Goal: Transaction & Acquisition: Purchase product/service

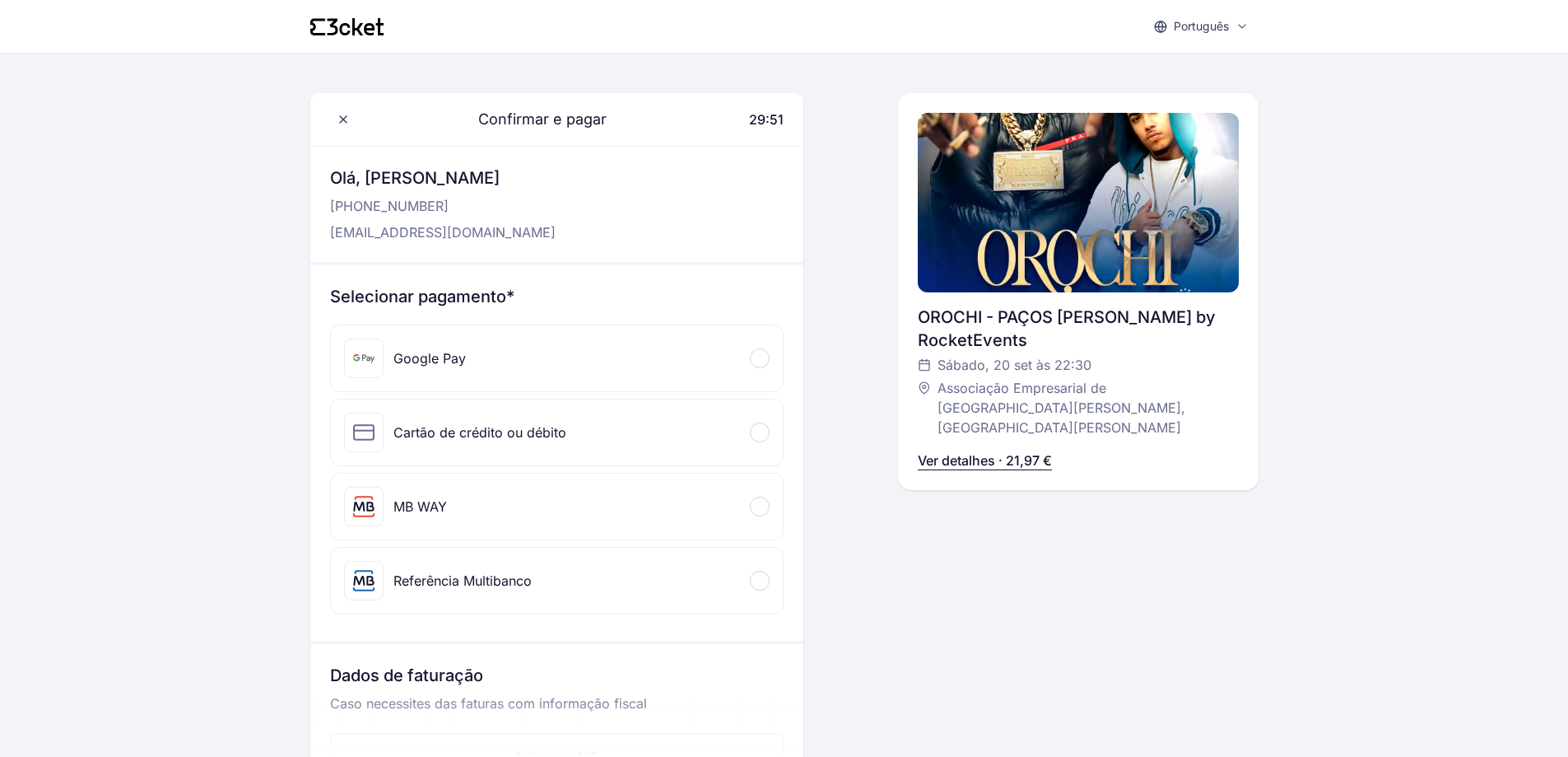
click at [712, 526] on div "MB WAY" at bounding box center [557, 506] width 452 height 66
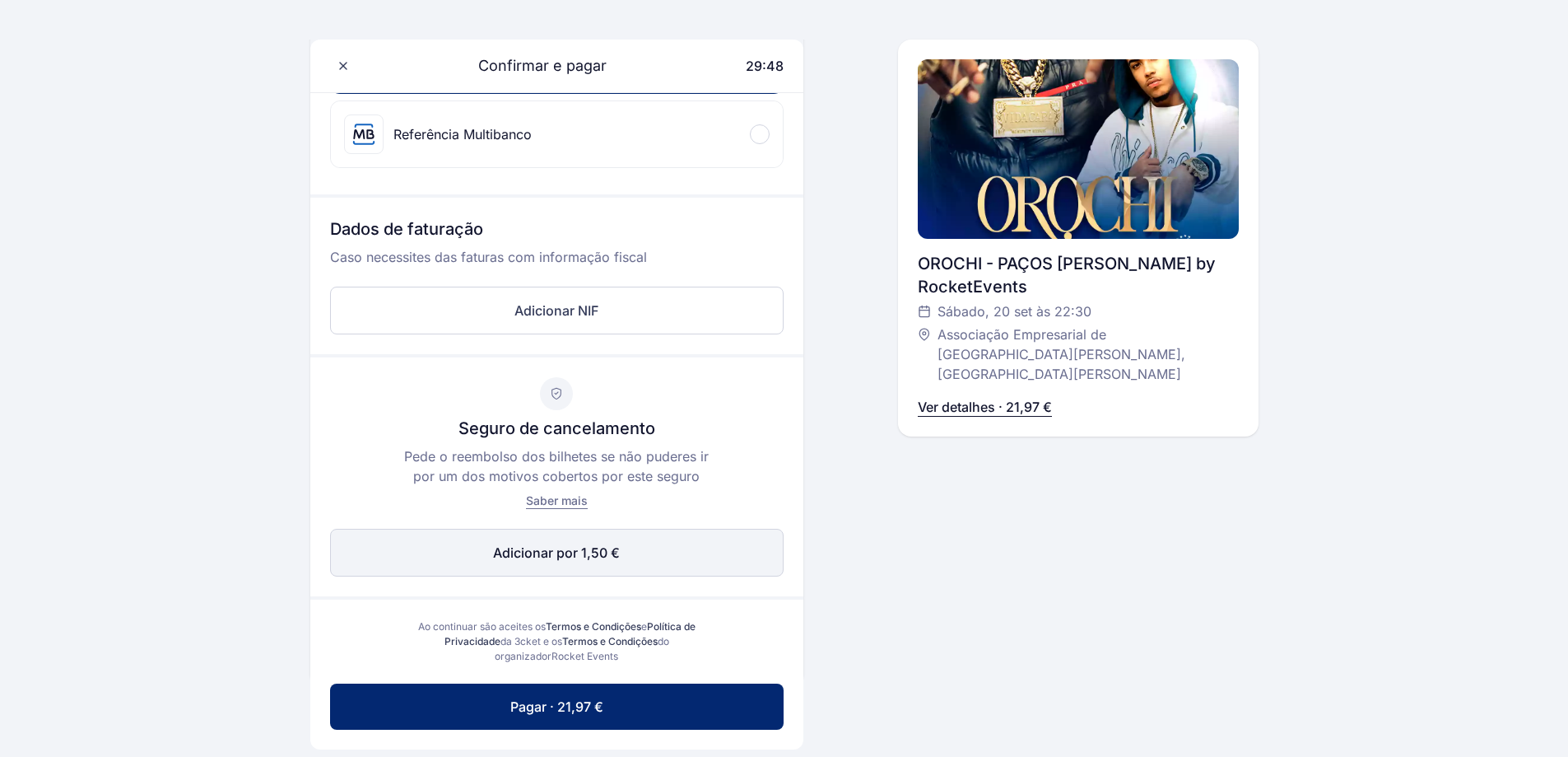
scroll to position [576, 0]
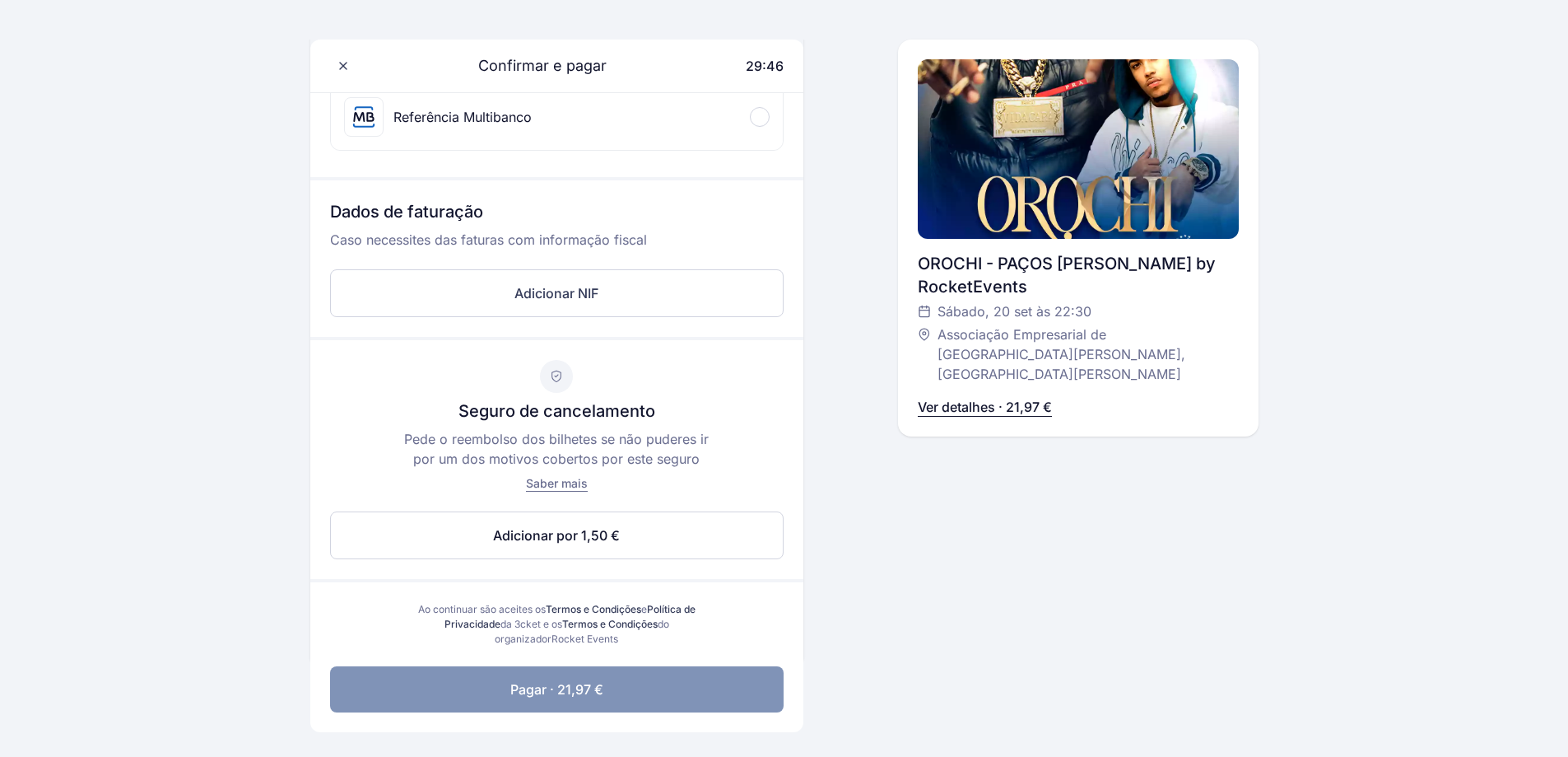
click at [592, 689] on span "Pagar · 21,97 €" at bounding box center [557, 689] width 93 height 20
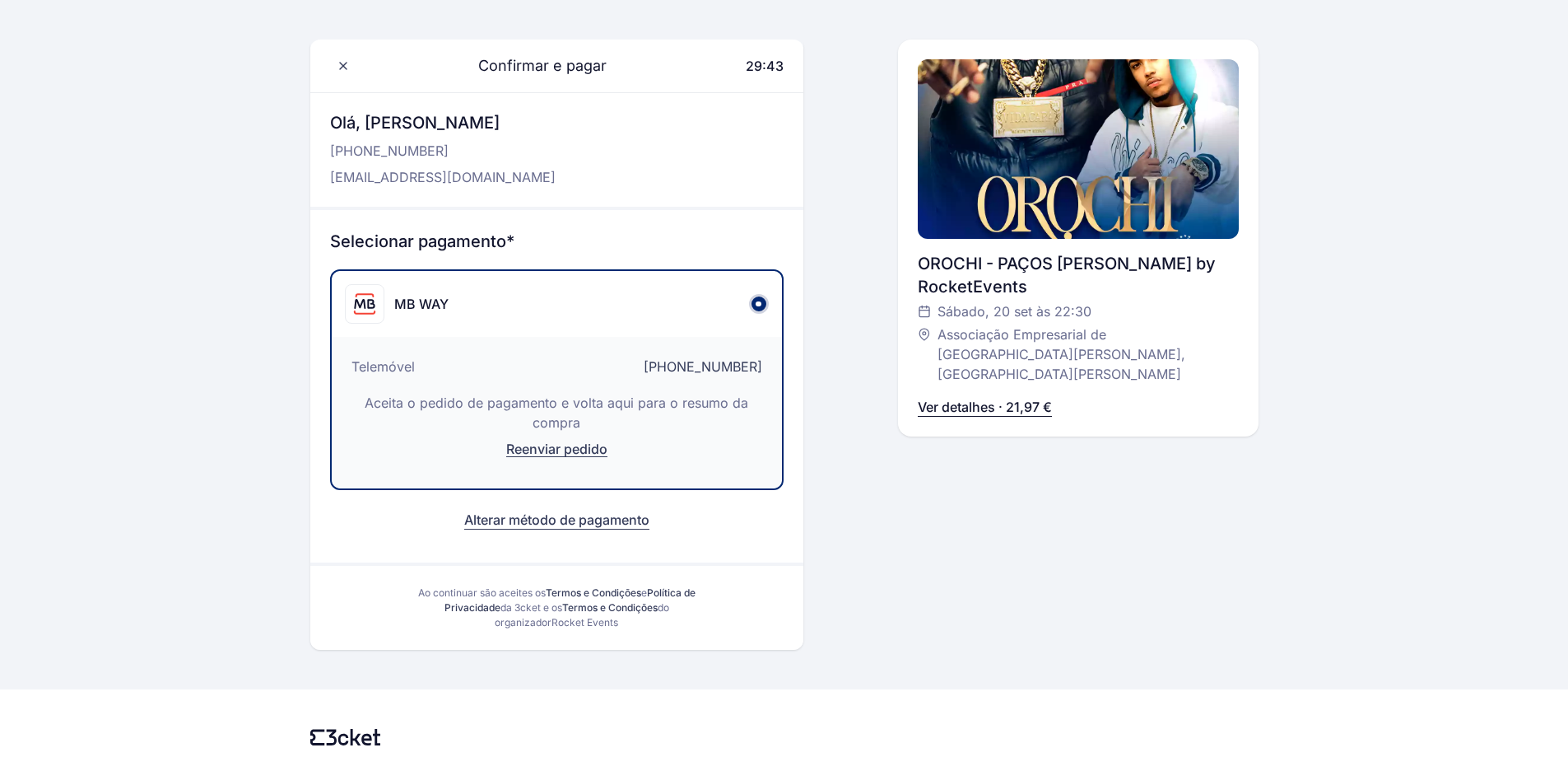
scroll to position [0, 0]
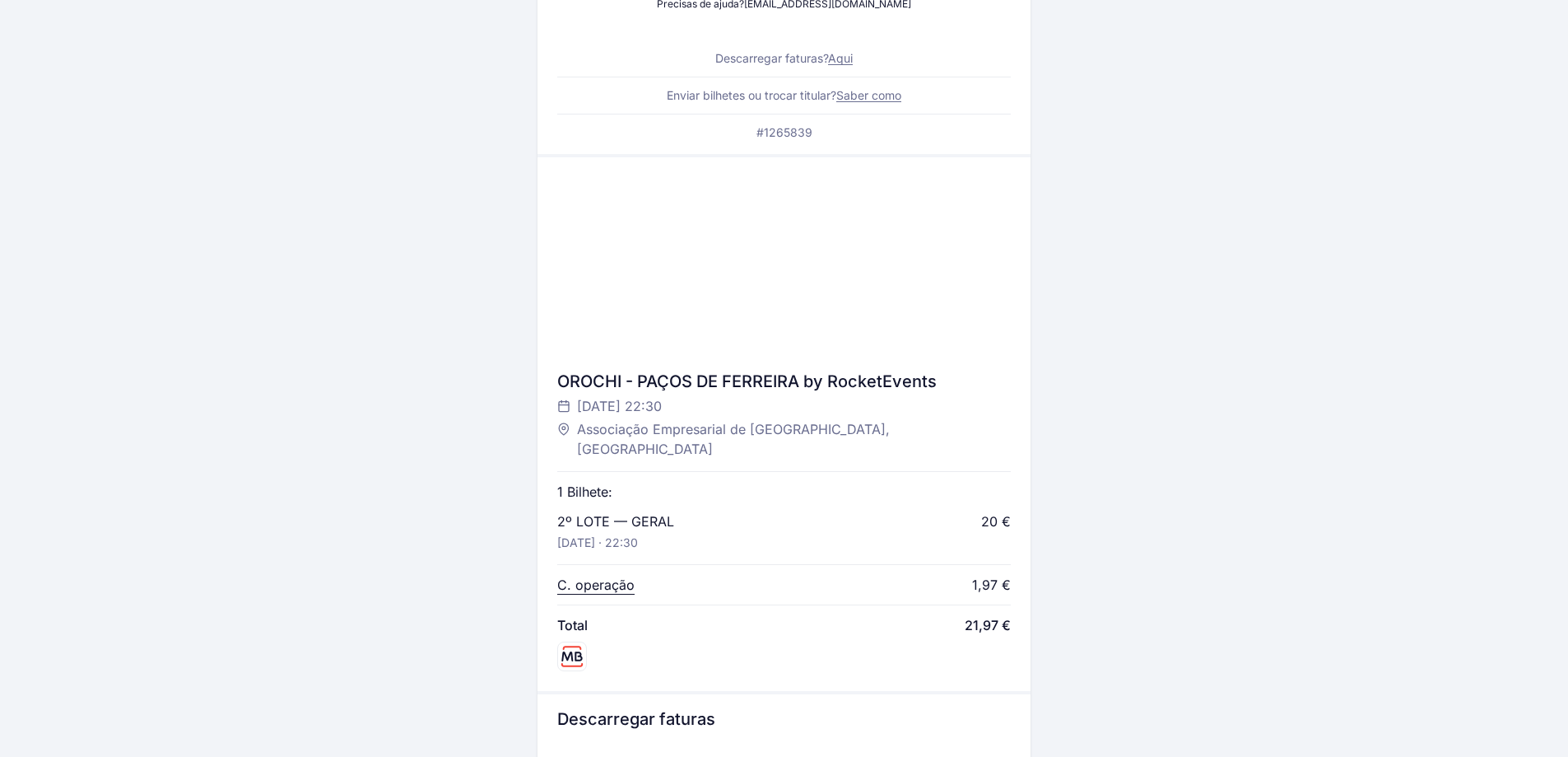
scroll to position [412, 0]
